Goal: Information Seeking & Learning: Check status

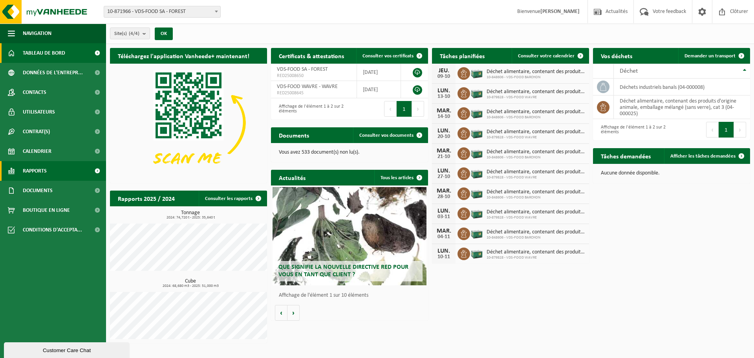
click at [43, 174] on span "Rapports" at bounding box center [35, 171] width 24 height 20
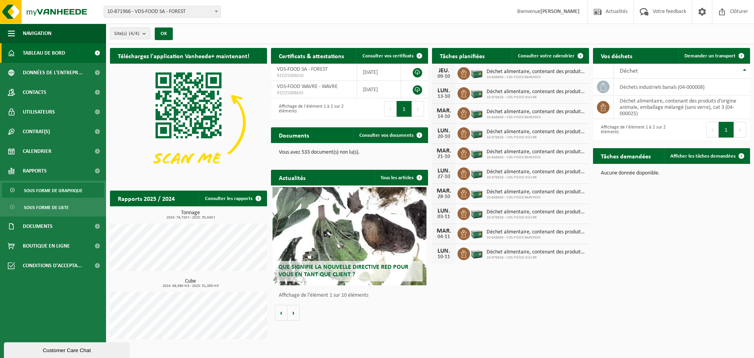
click at [31, 194] on span "Sous forme de graphique" at bounding box center [53, 190] width 59 height 15
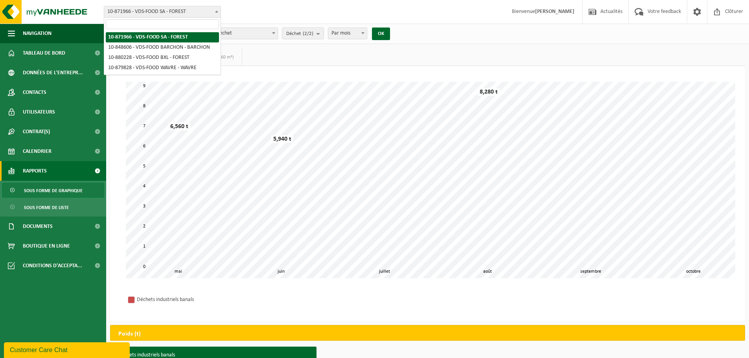
click at [215, 11] on b at bounding box center [216, 12] width 3 height 2
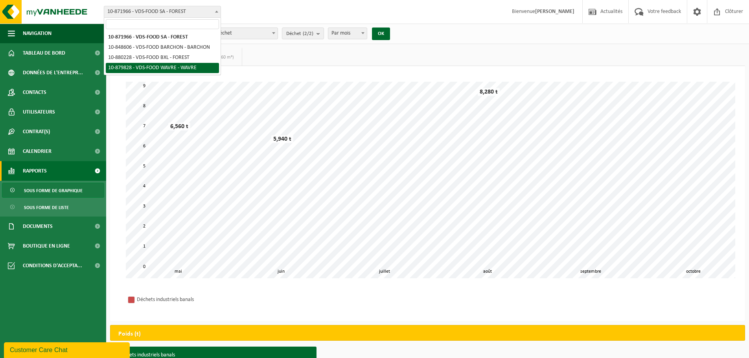
select select "109083"
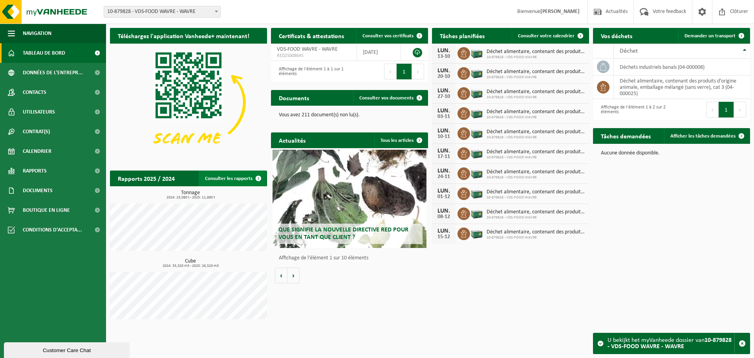
click at [227, 179] on link "Consulter les rapports" at bounding box center [233, 179] width 68 height 16
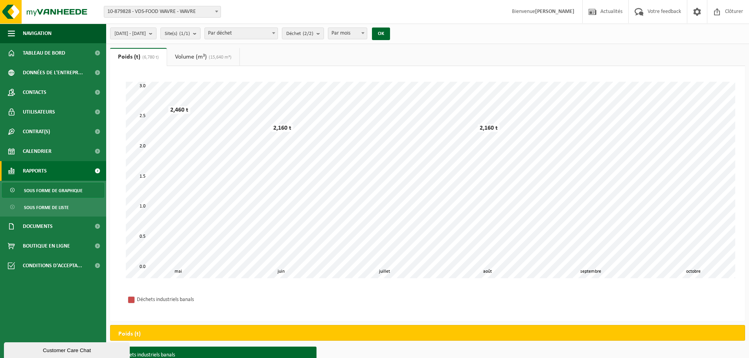
click at [215, 13] on span at bounding box center [217, 11] width 8 height 10
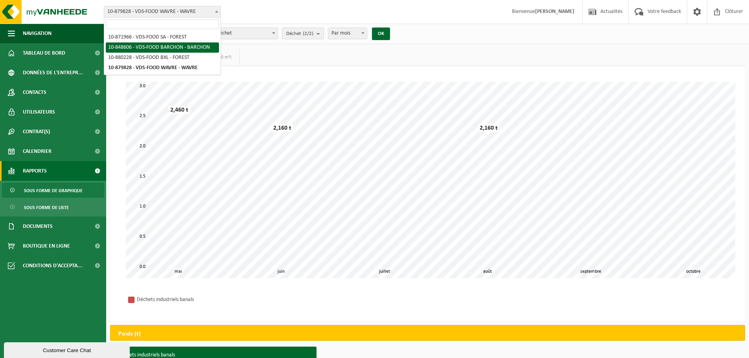
select select "95546"
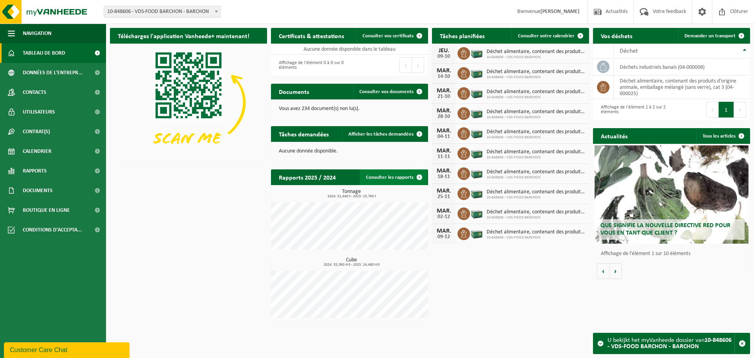
click at [390, 175] on link "Consulter les rapports" at bounding box center [394, 177] width 68 height 16
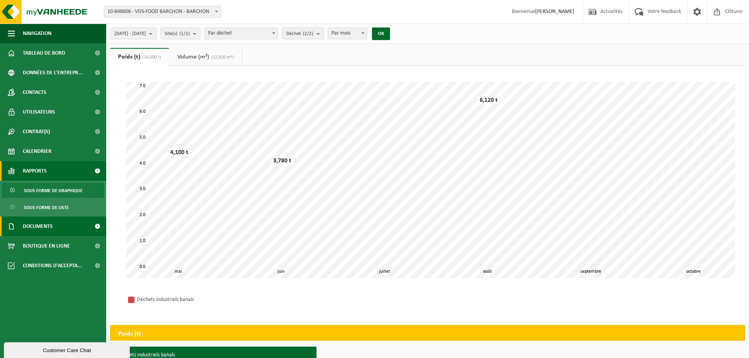
click at [96, 227] on span at bounding box center [97, 227] width 18 height 20
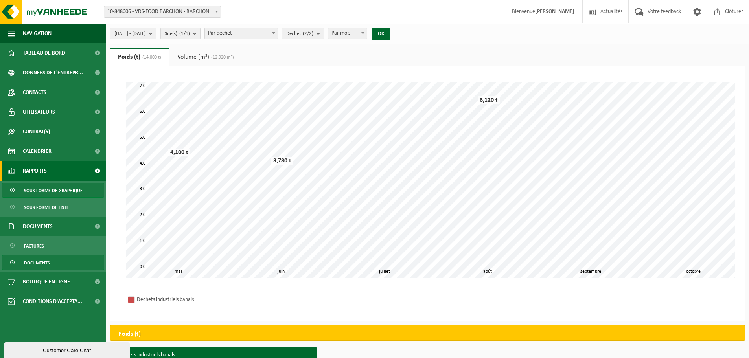
click at [39, 260] on span "Documents" at bounding box center [37, 262] width 26 height 15
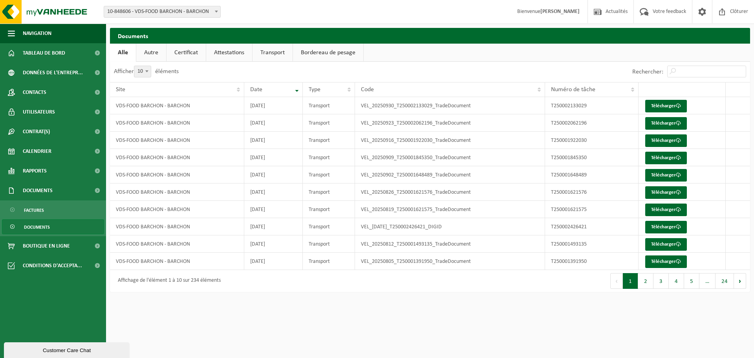
click at [155, 56] on link "Autre" at bounding box center [151, 53] width 30 height 18
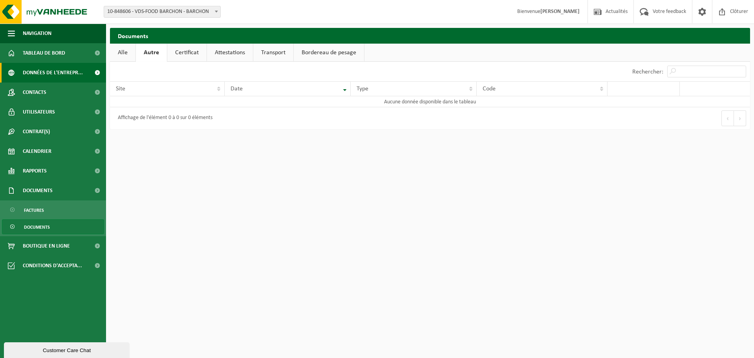
click at [98, 73] on span at bounding box center [97, 73] width 18 height 20
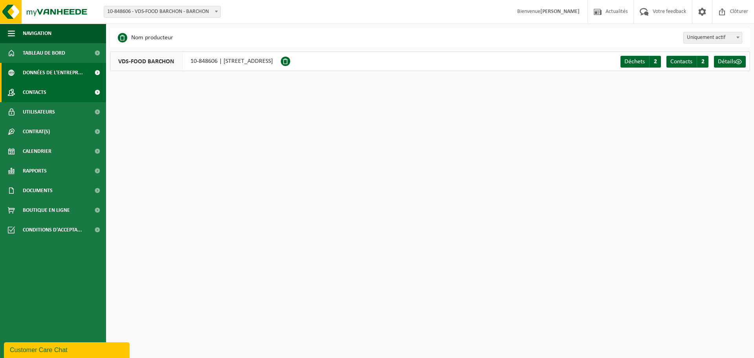
click at [37, 95] on span "Contacts" at bounding box center [35, 93] width 24 height 20
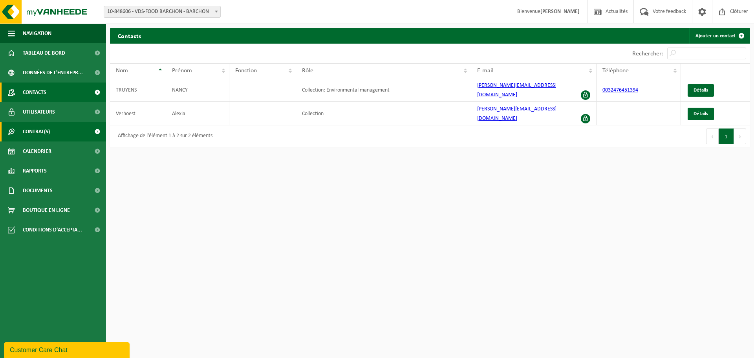
click at [33, 130] on span "Contrat(s)" at bounding box center [36, 132] width 27 height 20
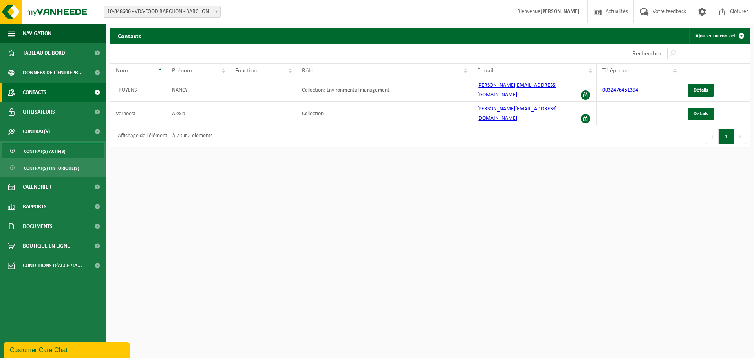
click at [35, 149] on span "Contrat(s) actif(s)" at bounding box center [45, 151] width 42 height 15
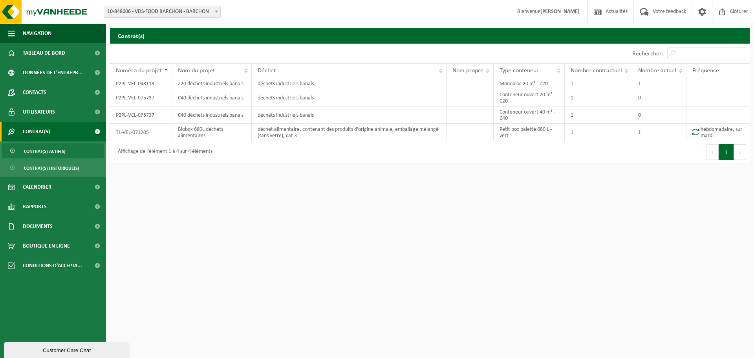
click at [214, 12] on span at bounding box center [217, 11] width 8 height 10
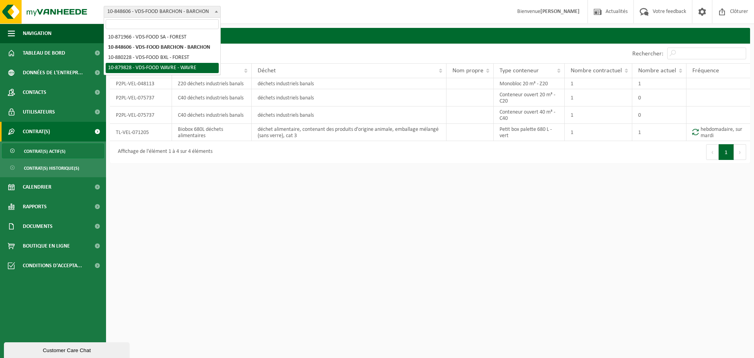
select select "109083"
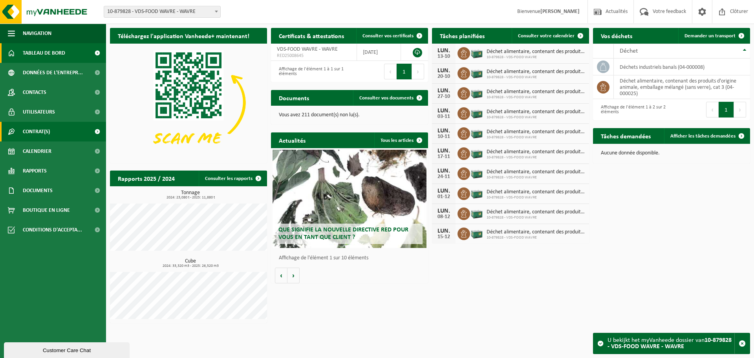
click at [25, 126] on span "Contrat(s)" at bounding box center [36, 132] width 27 height 20
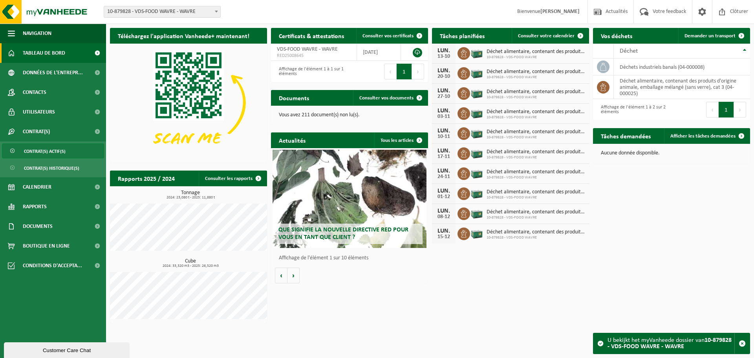
click at [34, 156] on span "Contrat(s) actif(s)" at bounding box center [45, 151] width 42 height 15
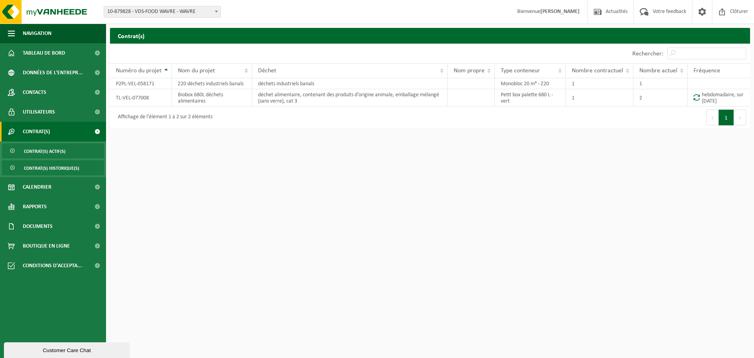
click at [46, 171] on span "Contrat(s) historique(s)" at bounding box center [51, 168] width 55 height 15
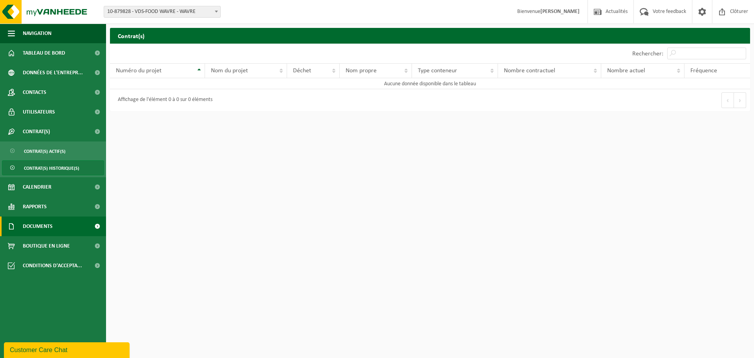
click at [42, 230] on span "Documents" at bounding box center [38, 227] width 30 height 20
